Goal: Information Seeking & Learning: Learn about a topic

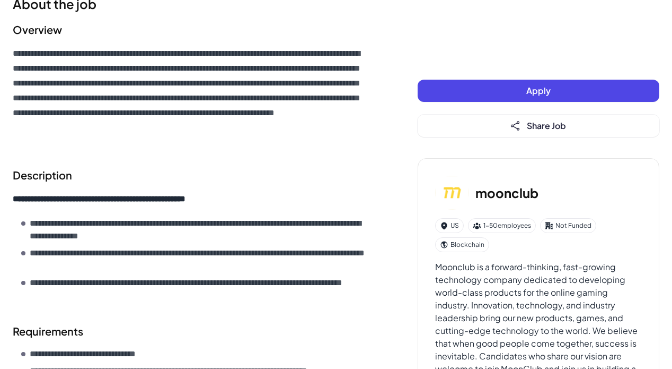
scroll to position [180, 0]
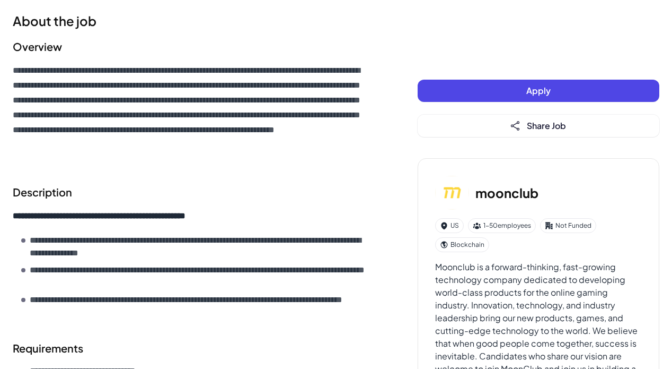
click at [456, 195] on img at bounding box center [452, 193] width 34 height 34
click at [454, 191] on img at bounding box center [452, 193] width 34 height 34
click at [502, 194] on h3 "moonclub" at bounding box center [507, 192] width 63 height 19
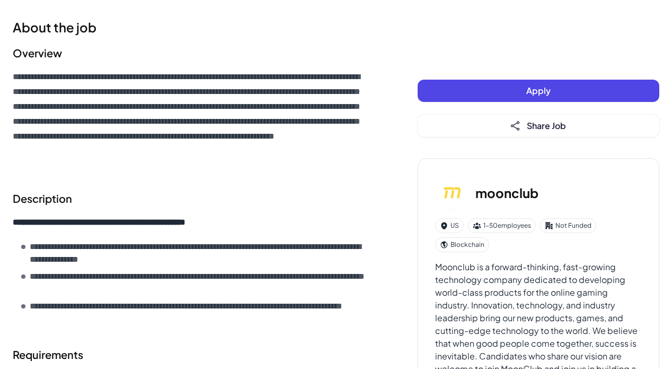
scroll to position [0, 0]
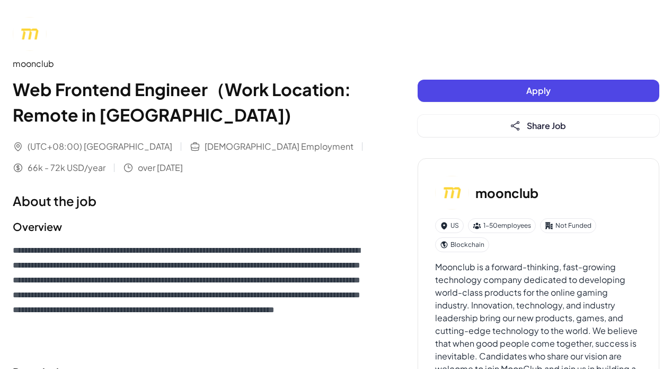
click at [38, 52] on div "moonclub Web Frontend Engineer（Work Location: Remote in [GEOGRAPHIC_DATA])" at bounding box center [194, 72] width 363 height 110
drag, startPoint x: 85, startPoint y: 144, endPoint x: 118, endPoint y: 150, distance: 32.8
click at [118, 150] on span "(UTC+08:00) [GEOGRAPHIC_DATA]" at bounding box center [100, 146] width 145 height 13
drag, startPoint x: 127, startPoint y: 147, endPoint x: 212, endPoint y: 172, distance: 88.8
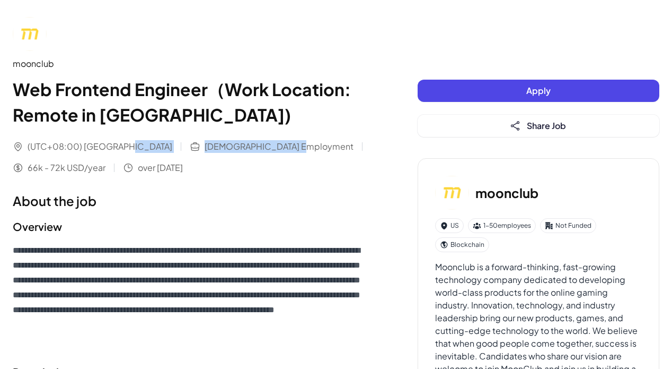
click at [212, 172] on div "(UTC+08:00) [GEOGRAPHIC_DATA] [DEMOGRAPHIC_DATA] Employment 66k - 72k USD/year …" at bounding box center [194, 157] width 363 height 34
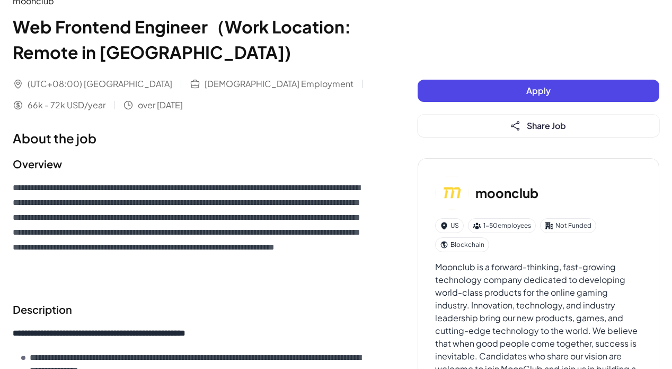
scroll to position [117, 0]
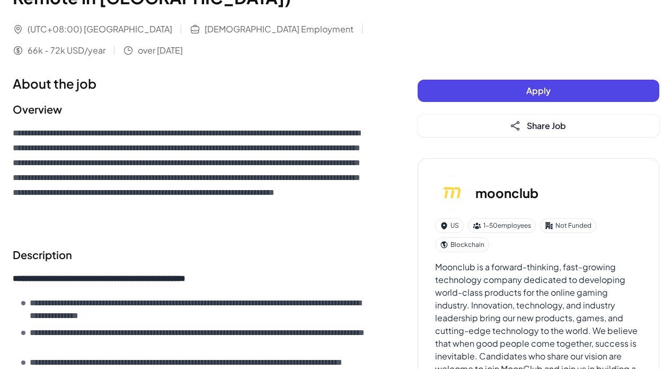
click at [43, 135] on h6 "**********" at bounding box center [194, 178] width 363 height 104
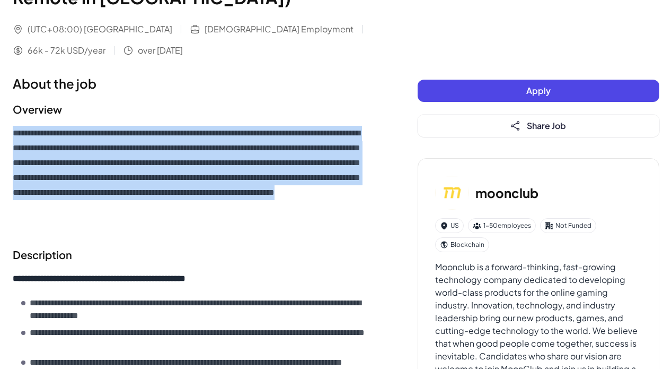
drag, startPoint x: 41, startPoint y: 135, endPoint x: 58, endPoint y: 137, distance: 16.6
click at [58, 137] on h6 "**********" at bounding box center [194, 178] width 363 height 104
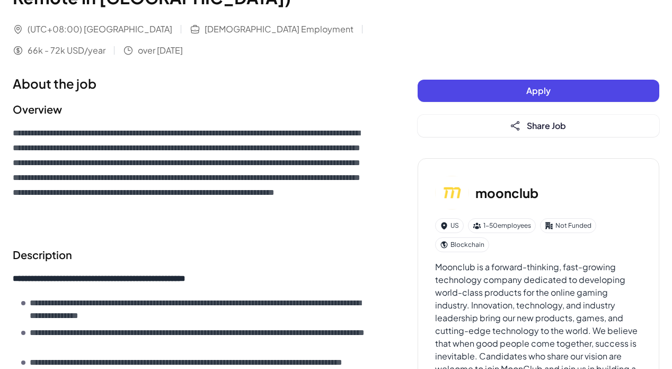
click at [92, 104] on h2 "Overview" at bounding box center [194, 109] width 363 height 16
click at [23, 133] on h6 "**********" at bounding box center [194, 178] width 363 height 104
